Goal: Transaction & Acquisition: Book appointment/travel/reservation

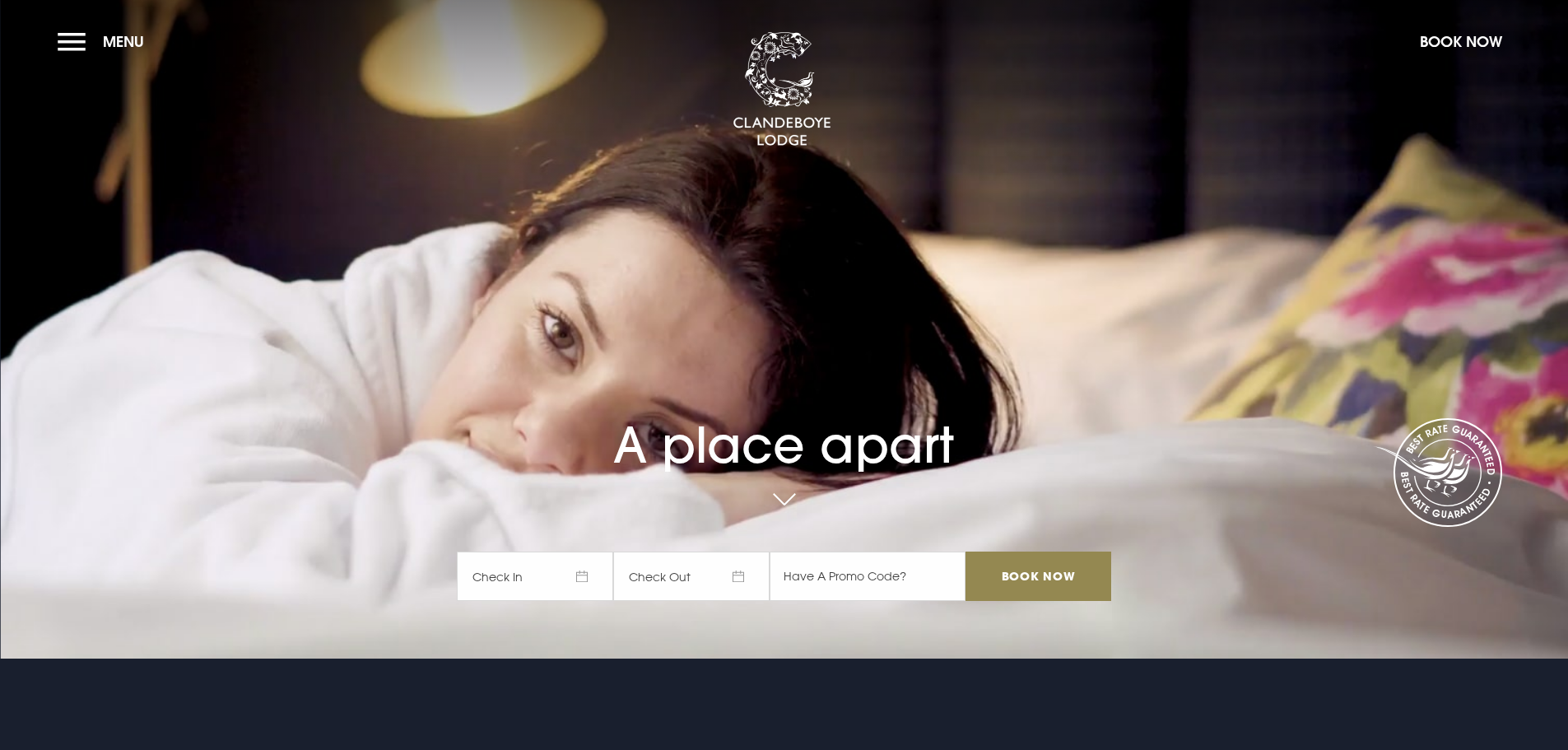
click at [575, 583] on span "Check In" at bounding box center [534, 575] width 156 height 49
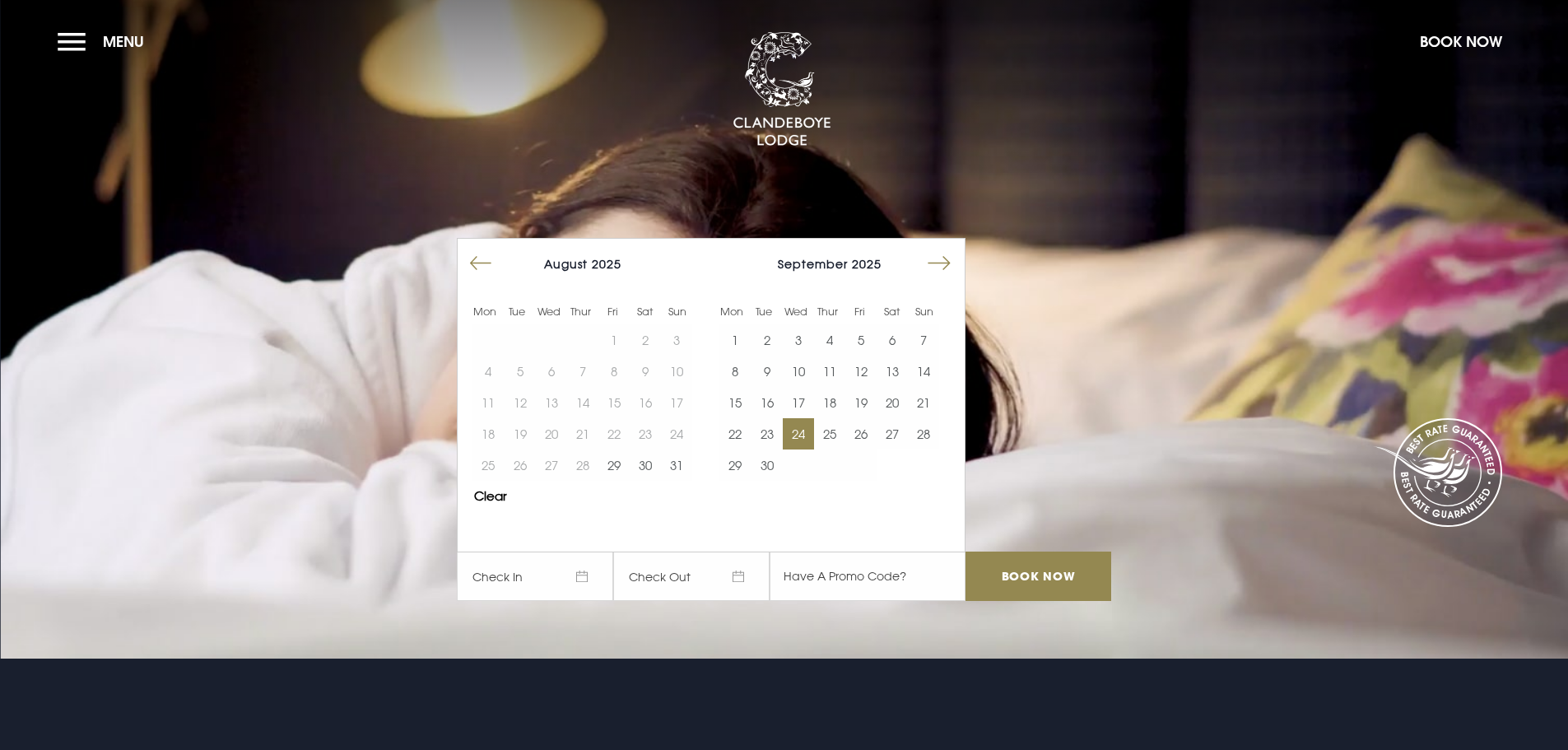
click at [796, 434] on button "24" at bounding box center [798, 434] width 32 height 32
click at [833, 430] on button "25" at bounding box center [830, 434] width 32 height 32
click at [1074, 574] on input "Book Now" at bounding box center [1038, 575] width 145 height 49
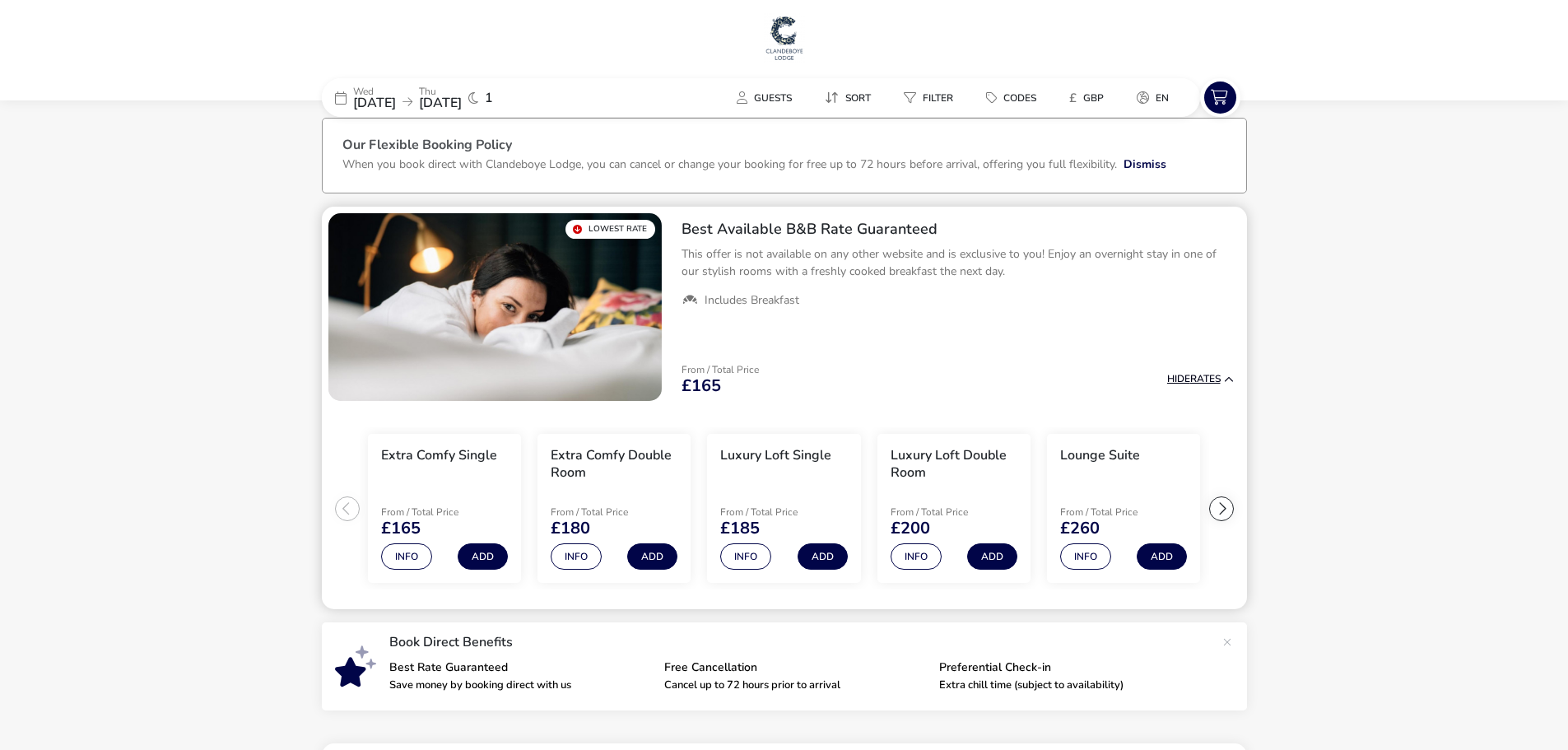
click at [1191, 351] on div "From / Total Price £165 Hide Rates" at bounding box center [957, 379] width 578 height 56
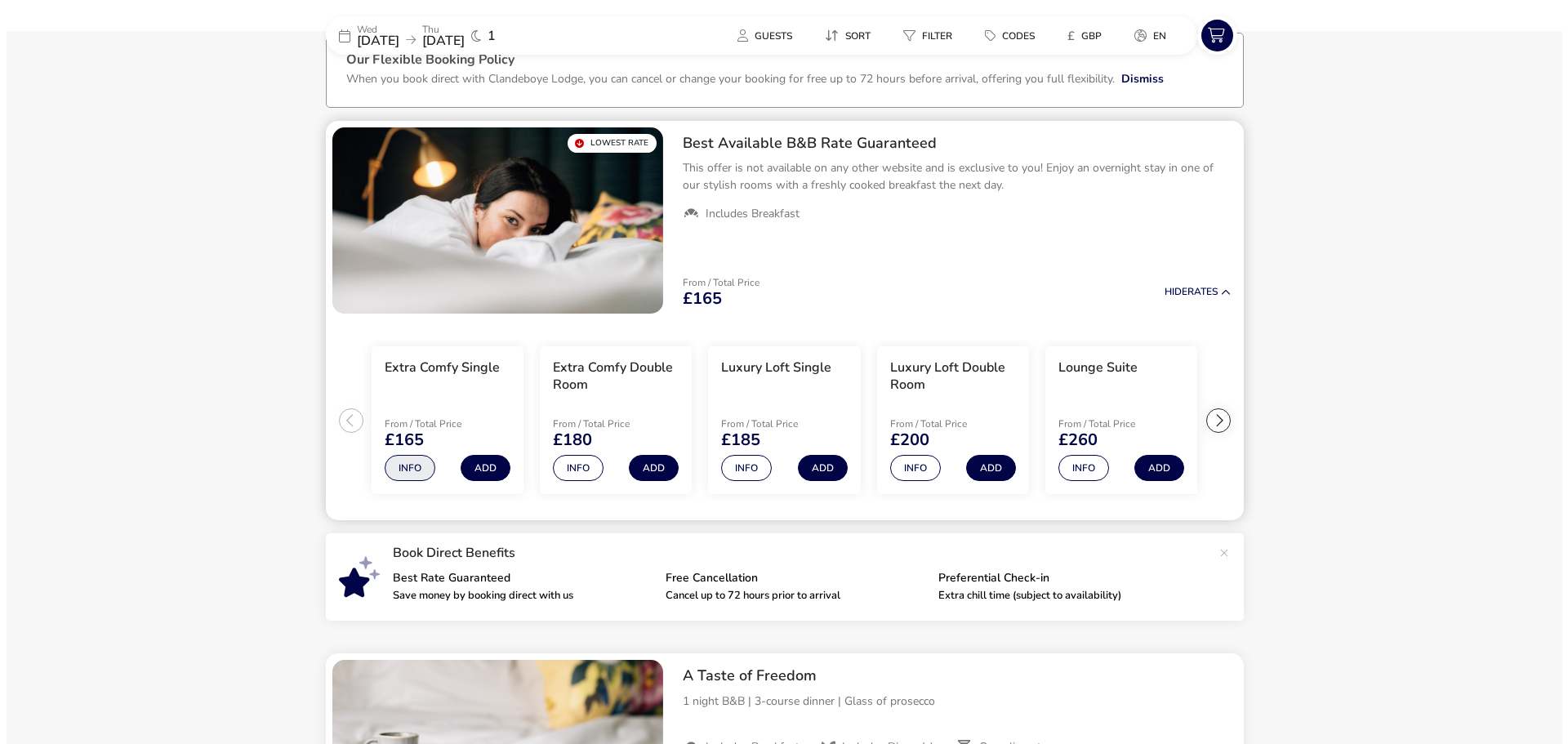
scroll to position [100, 0]
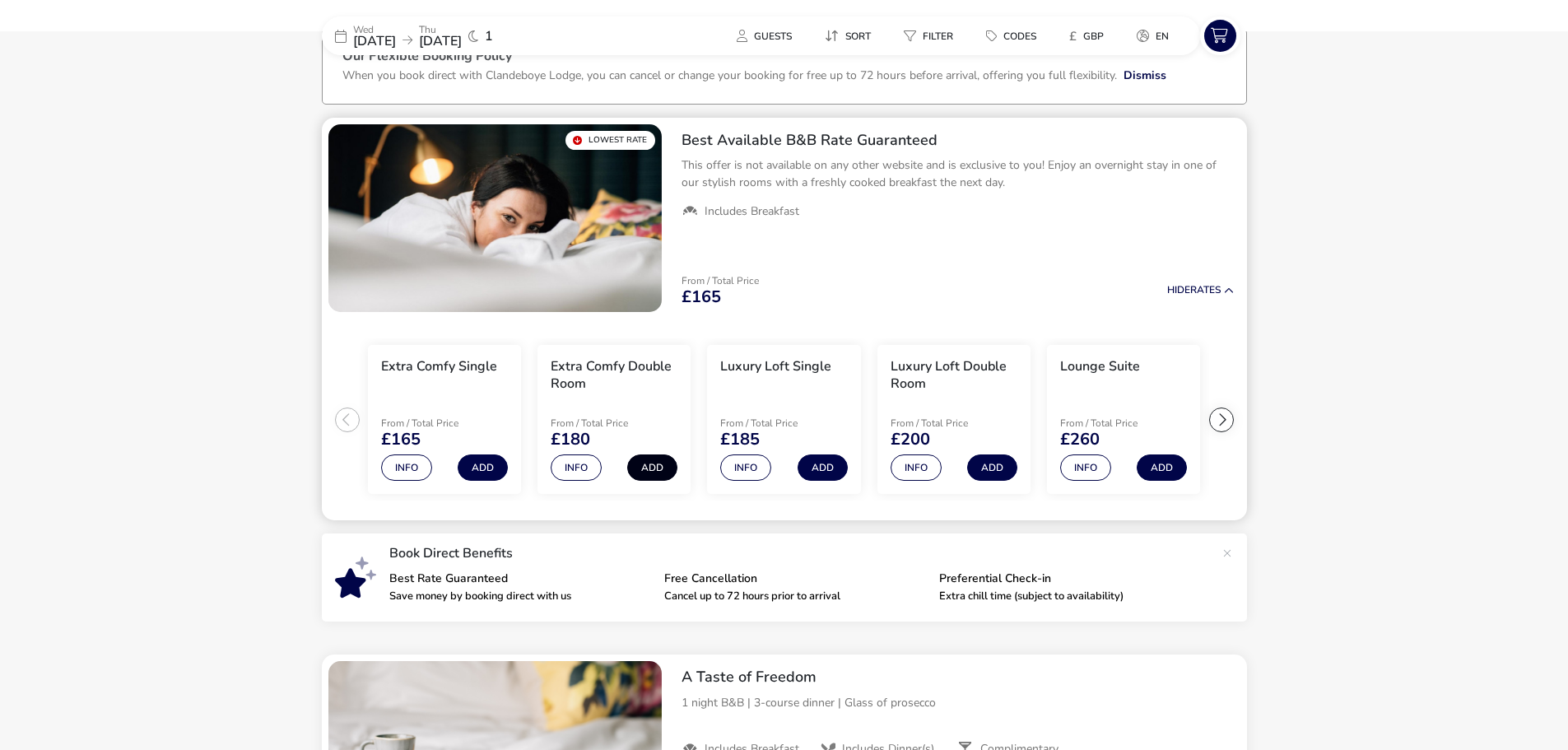
click at [653, 468] on button "Add" at bounding box center [652, 467] width 50 height 26
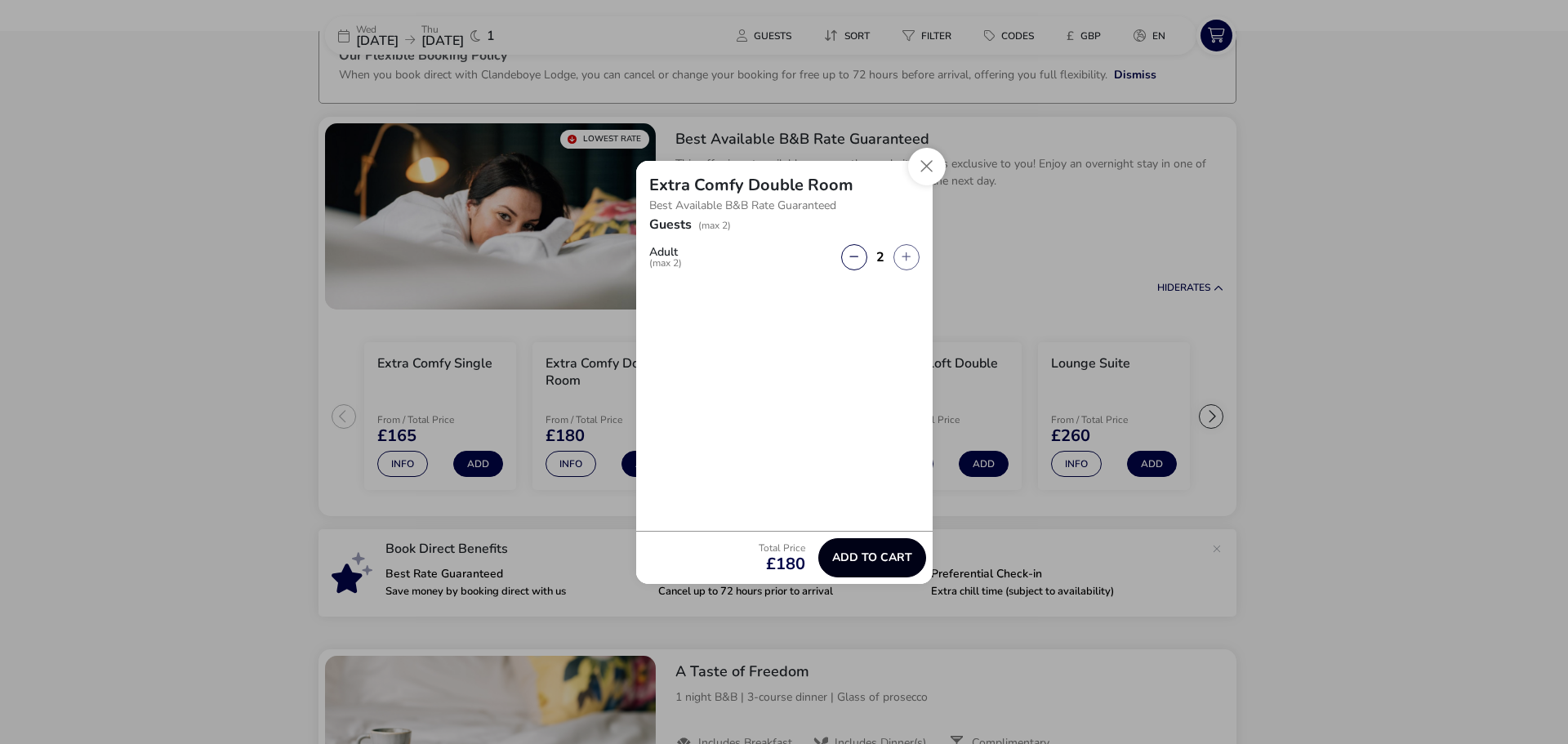
click at [877, 551] on span "Add to cart" at bounding box center [872, 557] width 80 height 12
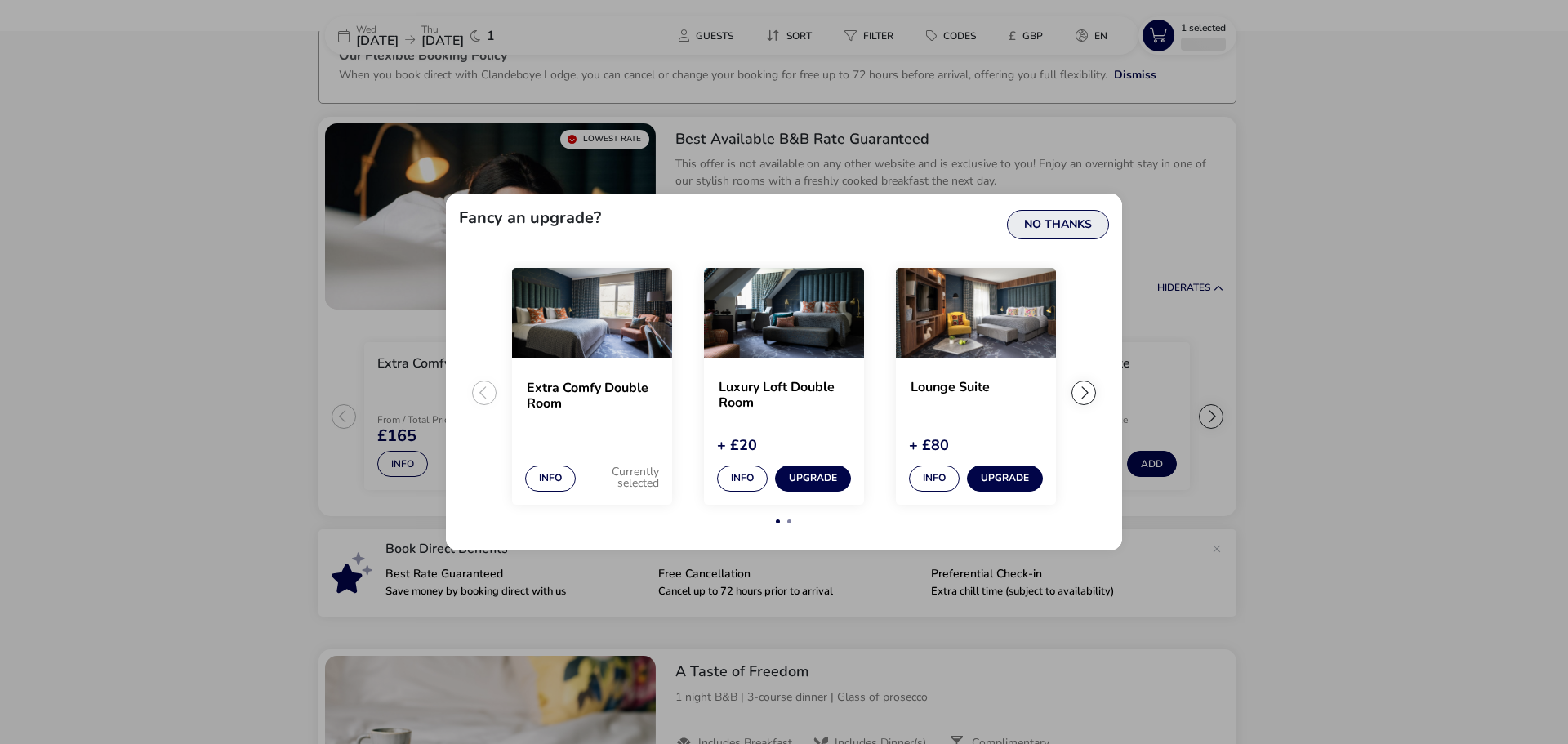
click at [1074, 224] on button "No Thanks" at bounding box center [1057, 225] width 102 height 29
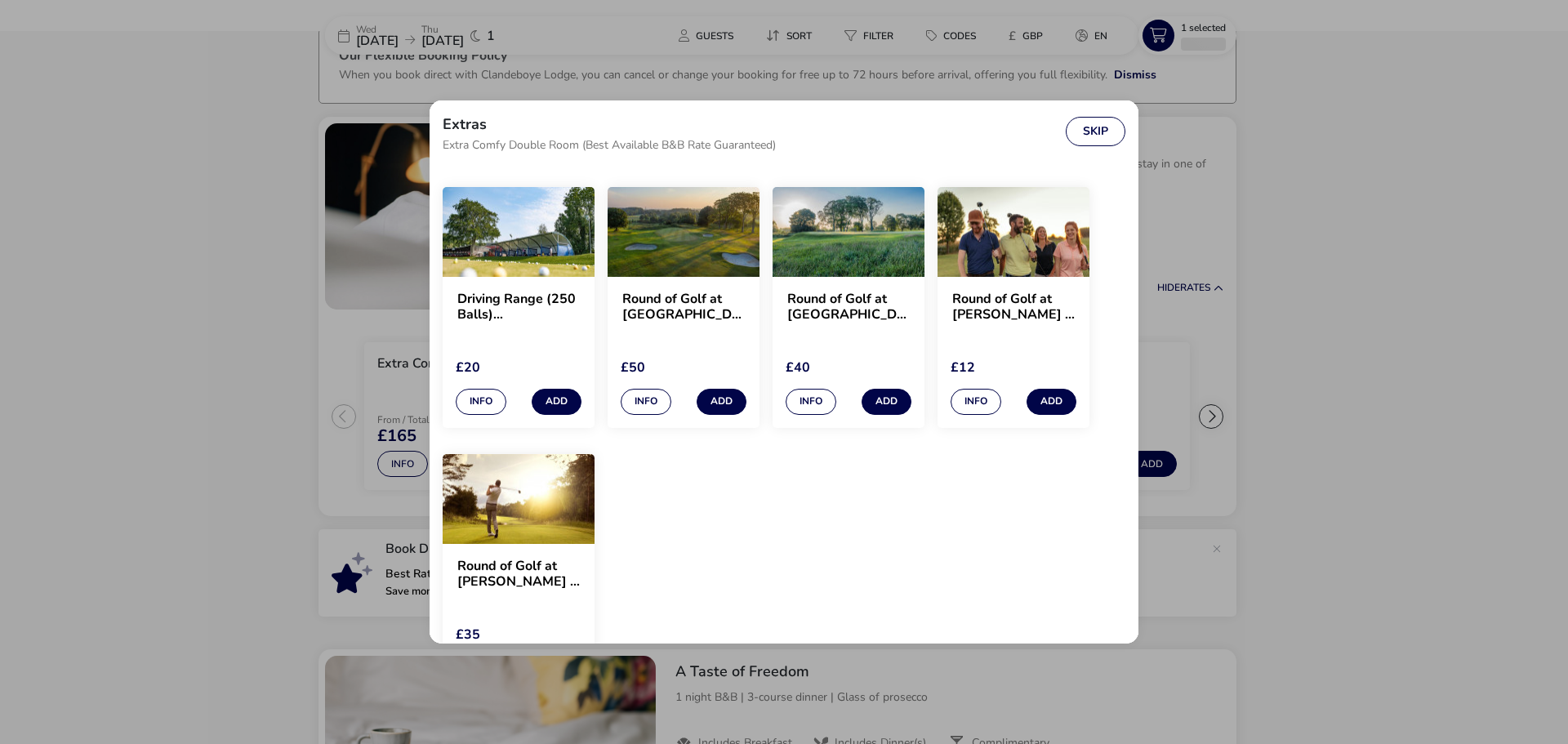
scroll to position [1388, 0]
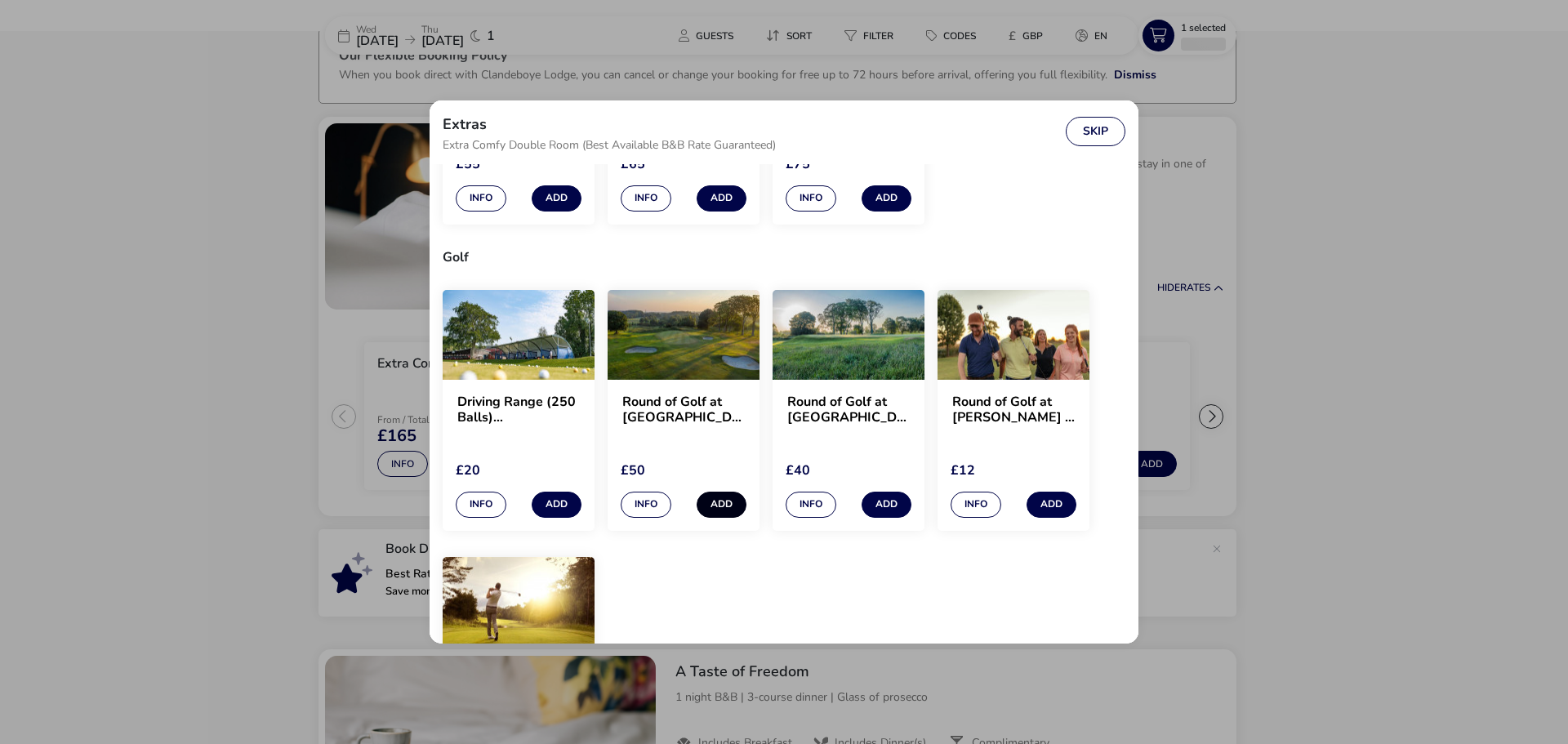
click at [735, 500] on button "Add" at bounding box center [721, 504] width 49 height 26
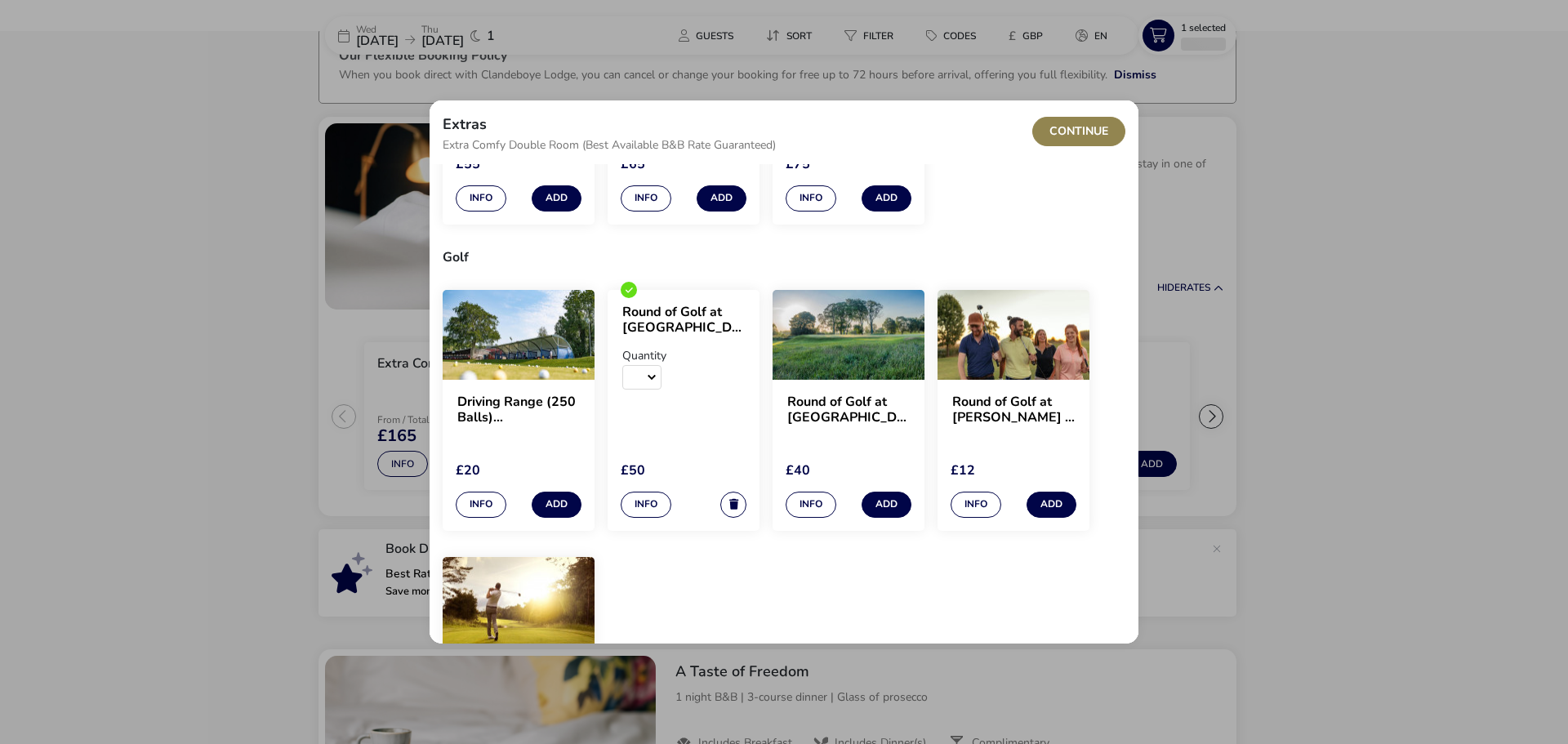
click at [649, 382] on select "1 2 3 4 5 6 7 8 9 10 11 12 13 14 15 16 17 18 19 20 21 22 23 24 25 26 27 28 29 3…" at bounding box center [641, 378] width 39 height 25
drag, startPoint x: 1395, startPoint y: 142, endPoint x: 1420, endPoint y: 123, distance: 31.4
click at [1408, 132] on div "Extras Extra Comfy Double Room (Best Available B&B Rate Guaranteed) Continue Ex…" at bounding box center [784, 372] width 1568 height 744
